Goal: Find specific page/section: Find specific page/section

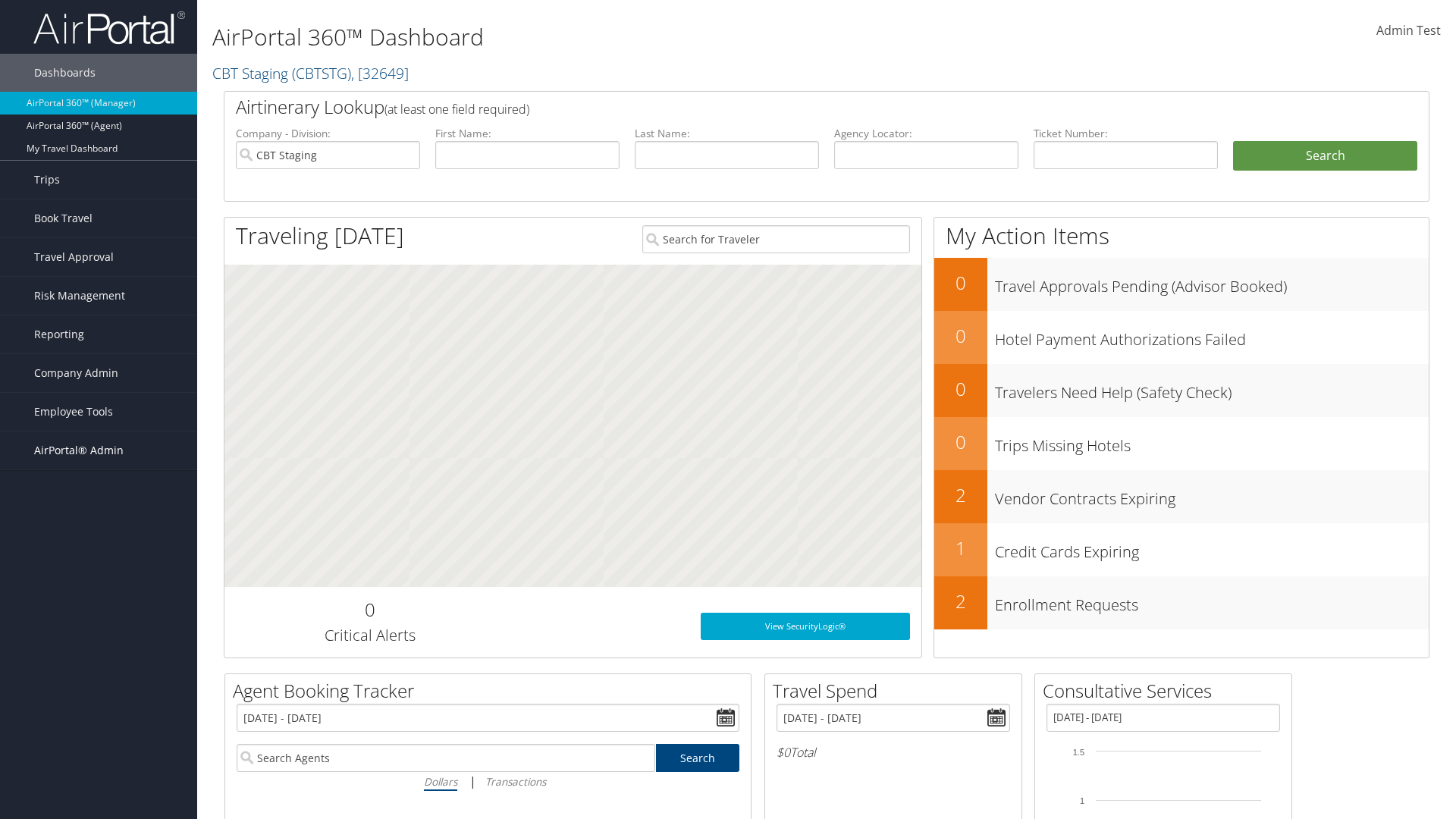
click at [99, 451] on span "AirPortal® Admin" at bounding box center [79, 450] width 90 height 38
click at [99, 504] on link "Vendor Profiles" at bounding box center [99, 504] width 197 height 23
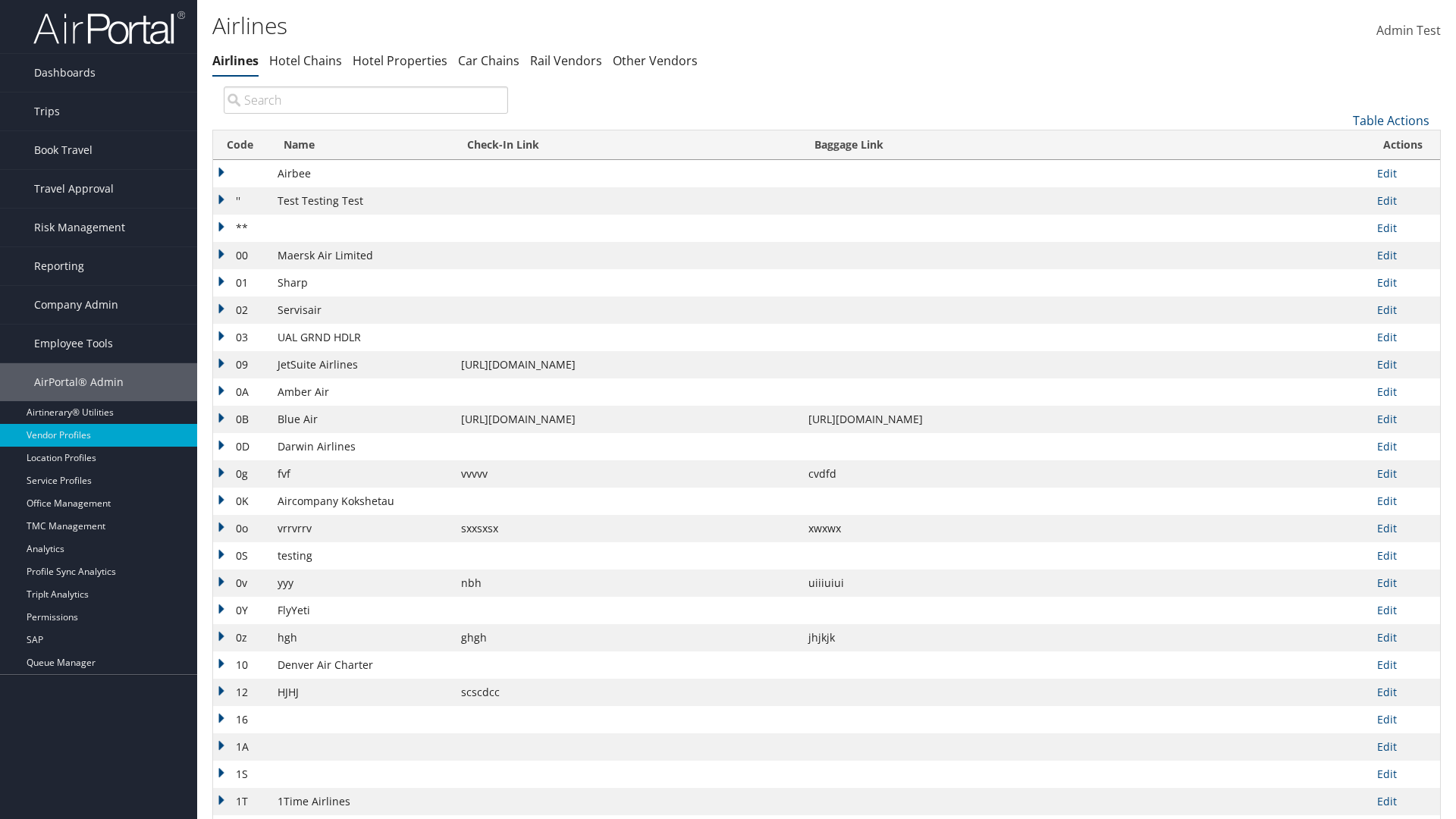
click at [239, 145] on th "Code" at bounding box center [241, 145] width 57 height 30
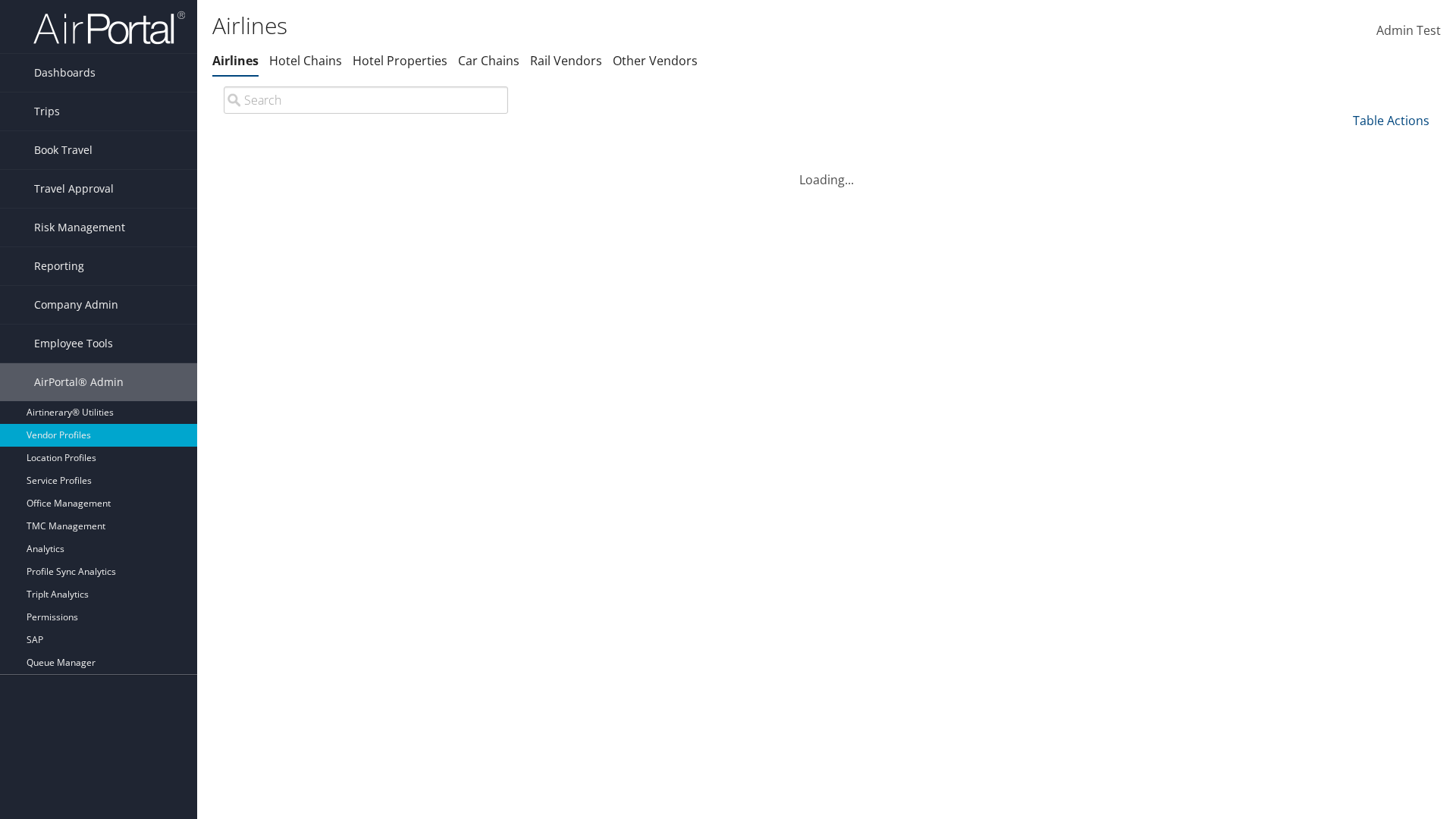
scroll to position [129, 0]
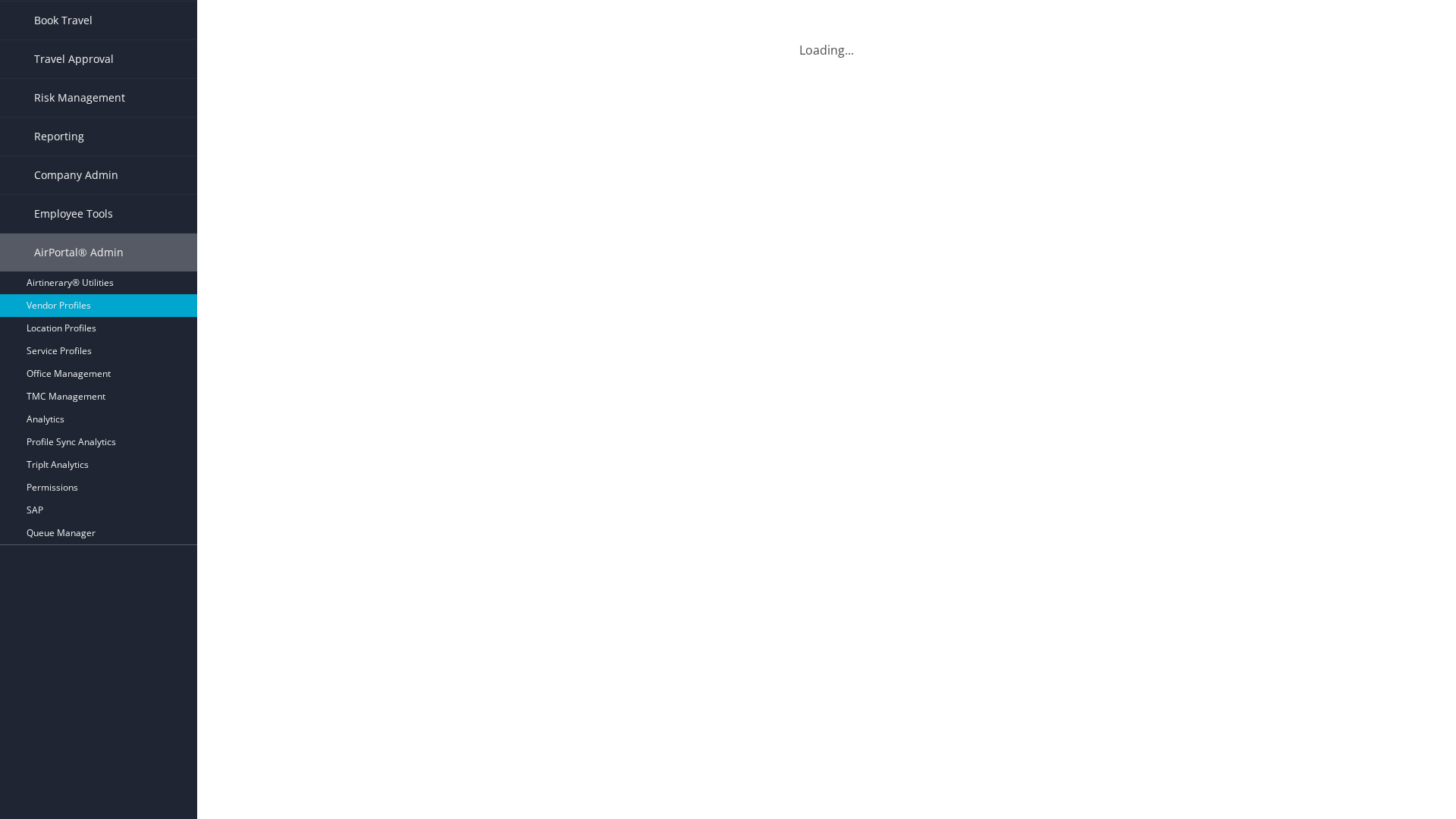
click at [239, 15] on th "Code" at bounding box center [241, 16] width 57 height 30
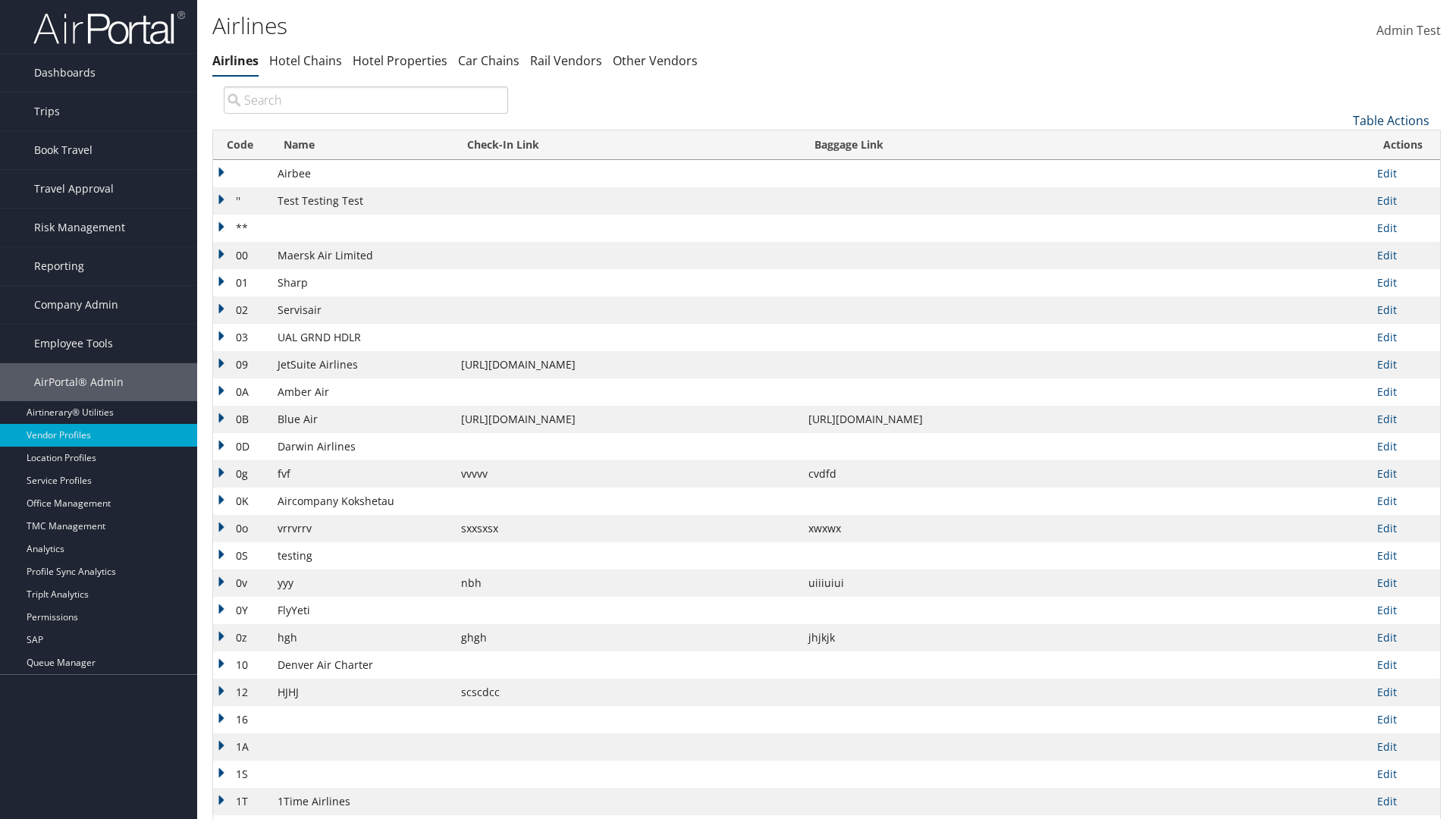
click at [1391, 120] on link "Table Actions" at bounding box center [1391, 121] width 77 height 17
click at [1340, 221] on link "Page Length" at bounding box center [1340, 221] width 200 height 26
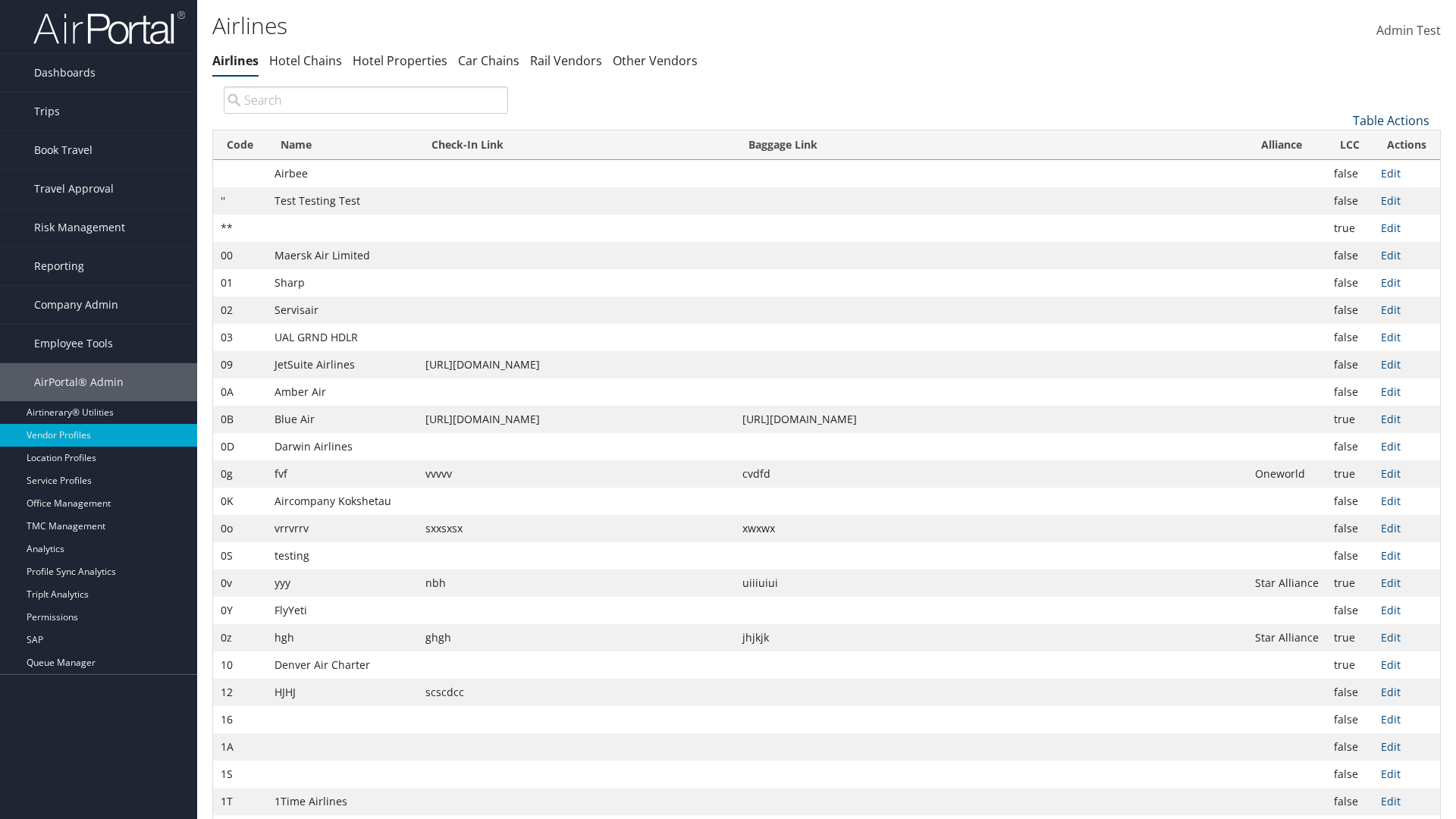
click at [1391, 120] on link "Table Actions" at bounding box center [1391, 121] width 77 height 17
